Goal: Transaction & Acquisition: Purchase product/service

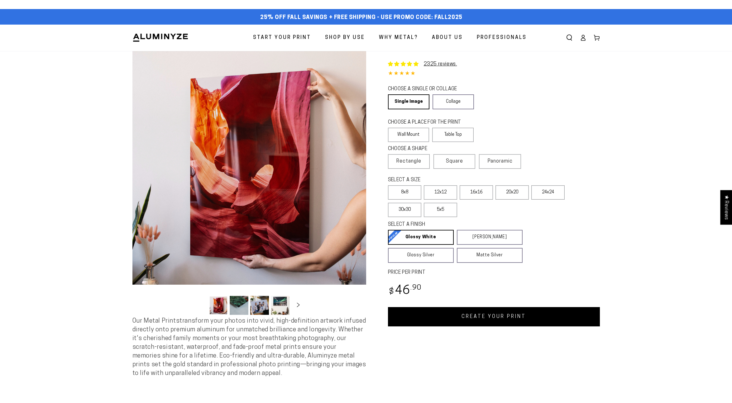
select select "**********"
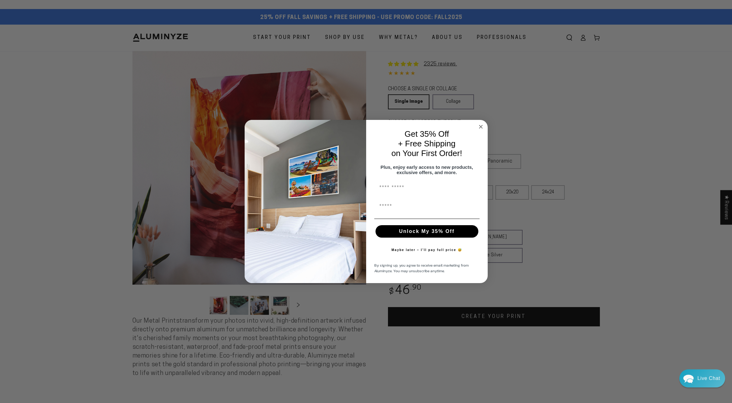
click at [481, 125] on icon "Close dialog" at bounding box center [480, 126] width 3 height 3
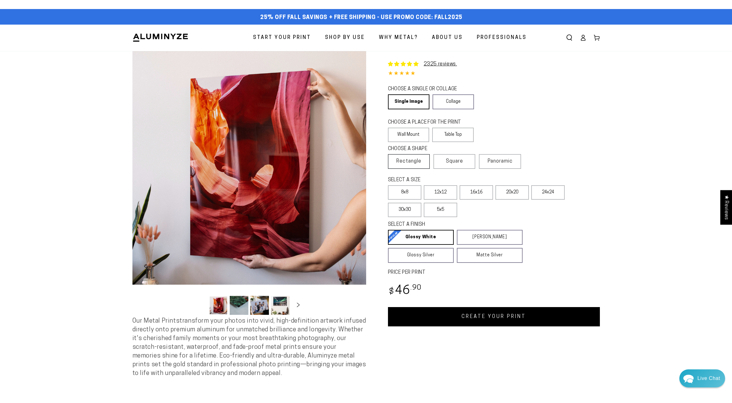
click at [410, 163] on span "Rectangle" at bounding box center [408, 161] width 25 height 7
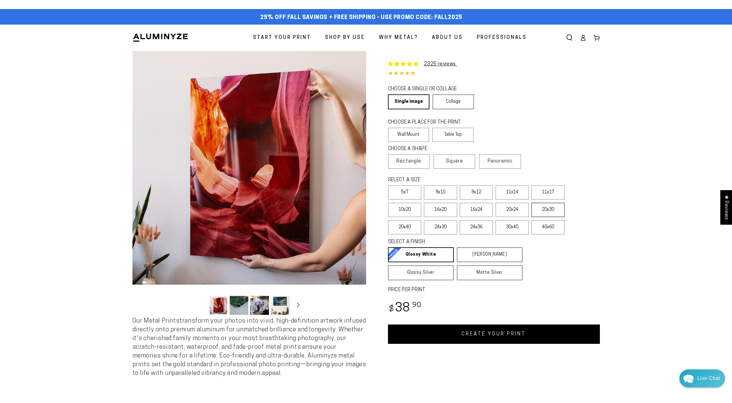
click at [538, 206] on label "20x30" at bounding box center [547, 210] width 33 height 14
click at [437, 212] on label "16x20" at bounding box center [440, 210] width 33 height 14
click at [476, 212] on label "16x24" at bounding box center [475, 210] width 33 height 14
